Goal: Task Accomplishment & Management: Use online tool/utility

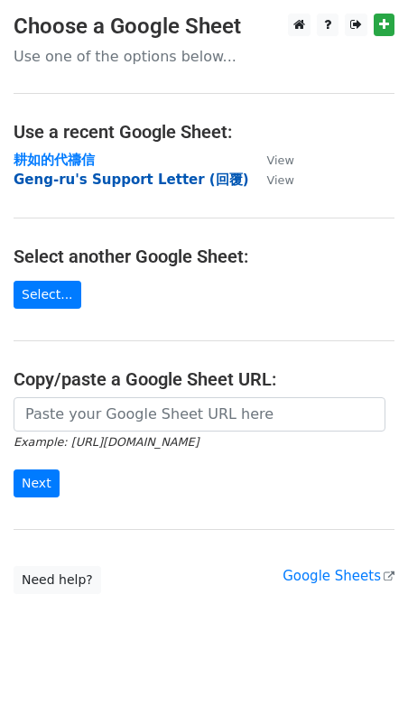
click at [79, 182] on strong "Geng-ru's Support Letter (回覆)" at bounding box center [132, 180] width 236 height 16
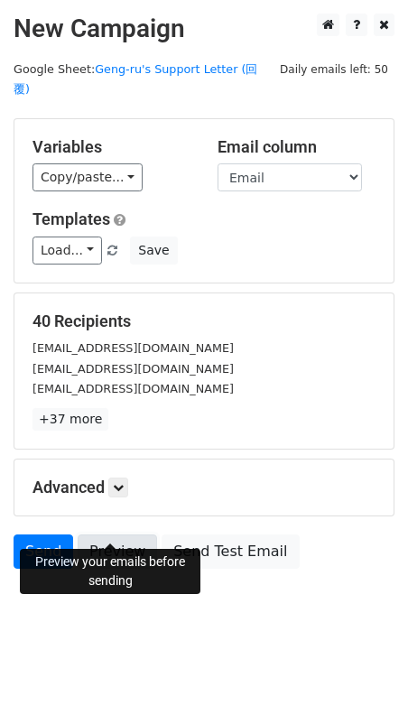
click at [127, 535] on link "Preview" at bounding box center [117, 552] width 79 height 34
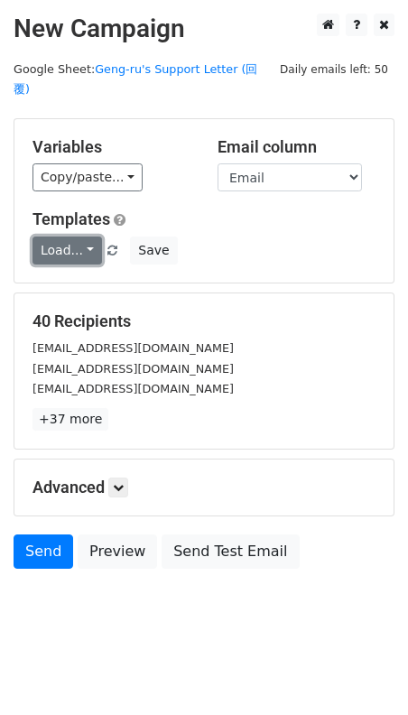
click at [80, 237] on link "Load..." at bounding box center [68, 251] width 70 height 28
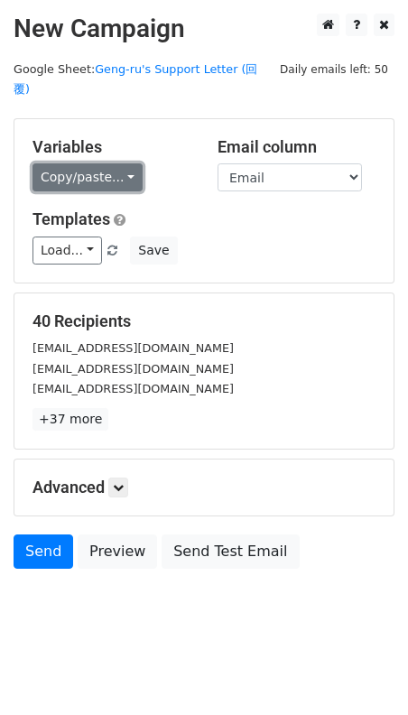
click at [99, 163] on link "Copy/paste..." at bounding box center [88, 177] width 110 height 28
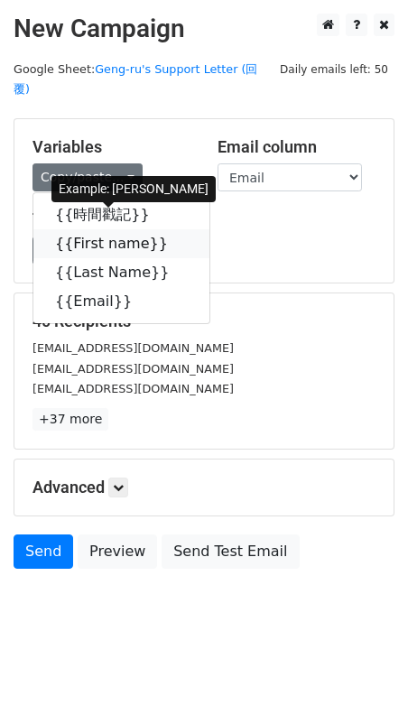
click at [103, 229] on link "{{First name}}" at bounding box center [121, 243] width 176 height 29
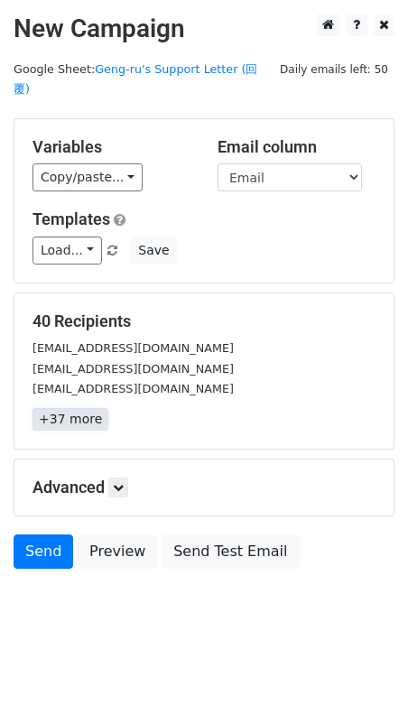
click at [81, 408] on link "+37 more" at bounding box center [71, 419] width 76 height 23
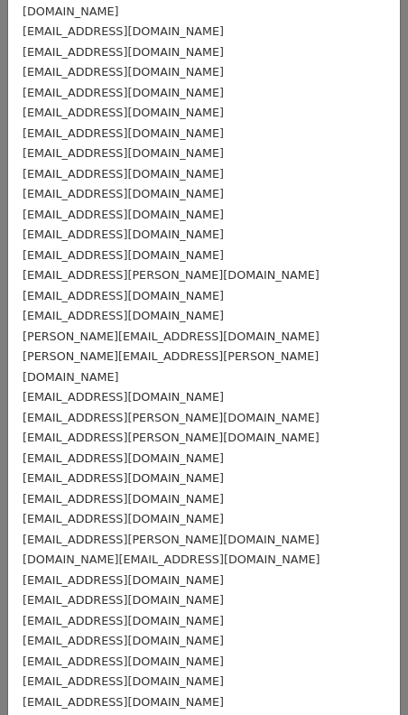
scroll to position [258, 0]
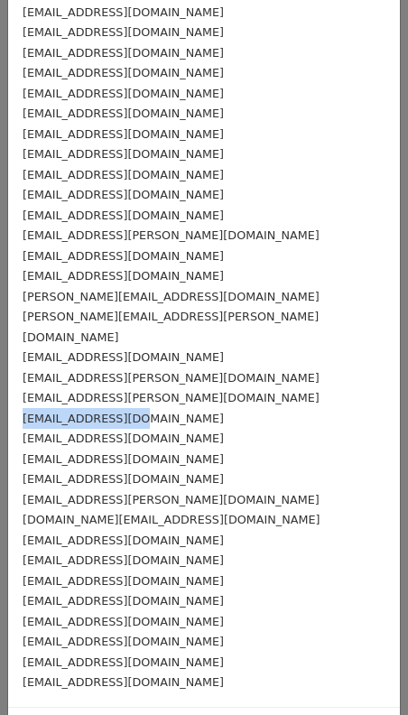
drag, startPoint x: 133, startPoint y: 359, endPoint x: 16, endPoint y: 355, distance: 116.6
click at [15, 355] on div "[EMAIL_ADDRESS][DOMAIN_NAME] [EMAIL_ADDRESS][DOMAIN_NAME] [EMAIL_ADDRESS][DOMAI…" at bounding box center [204, 255] width 392 height 903
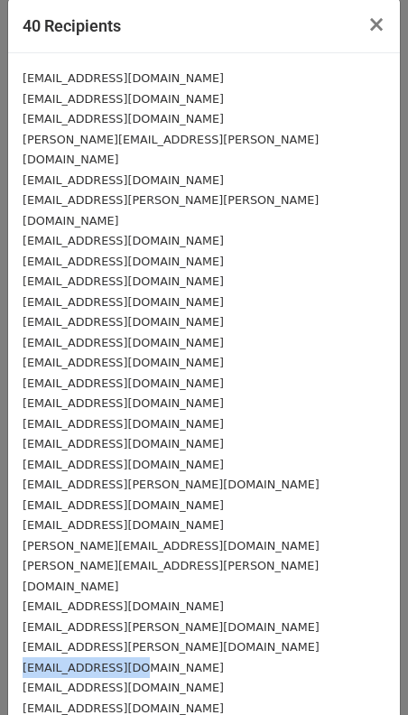
scroll to position [0, 0]
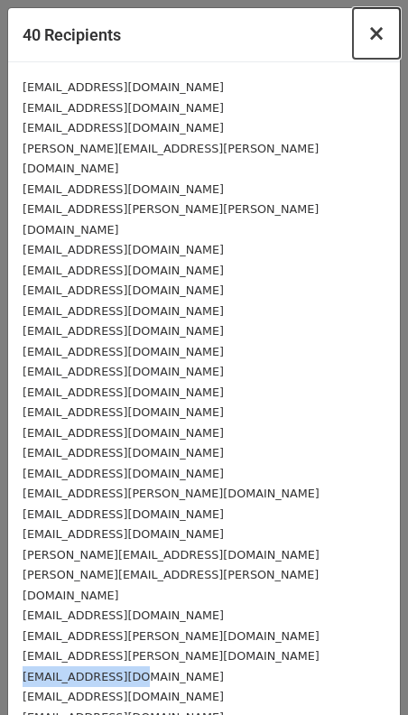
click at [363, 36] on button "×" at bounding box center [376, 33] width 47 height 51
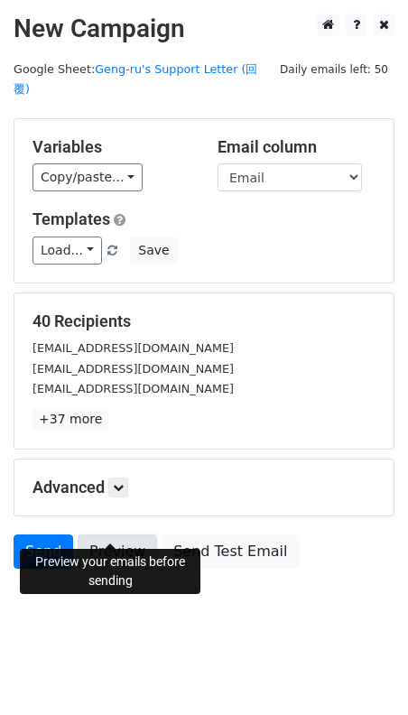
click at [136, 535] on link "Preview" at bounding box center [117, 552] width 79 height 34
click at [97, 535] on link "Preview" at bounding box center [117, 552] width 79 height 34
click at [116, 535] on link "Preview" at bounding box center [117, 552] width 79 height 34
click at [108, 535] on link "Preview" at bounding box center [117, 552] width 79 height 34
